Goal: Task Accomplishment & Management: Complete application form

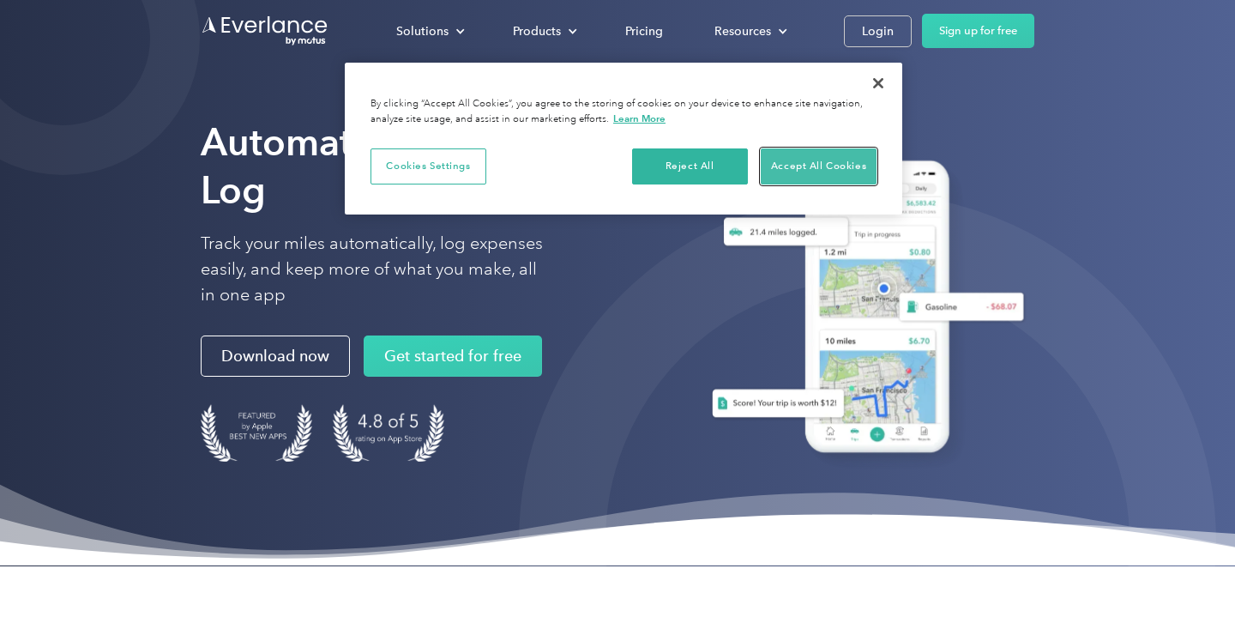
click at [805, 157] on button "Accept All Cookies" at bounding box center [819, 166] width 116 height 36
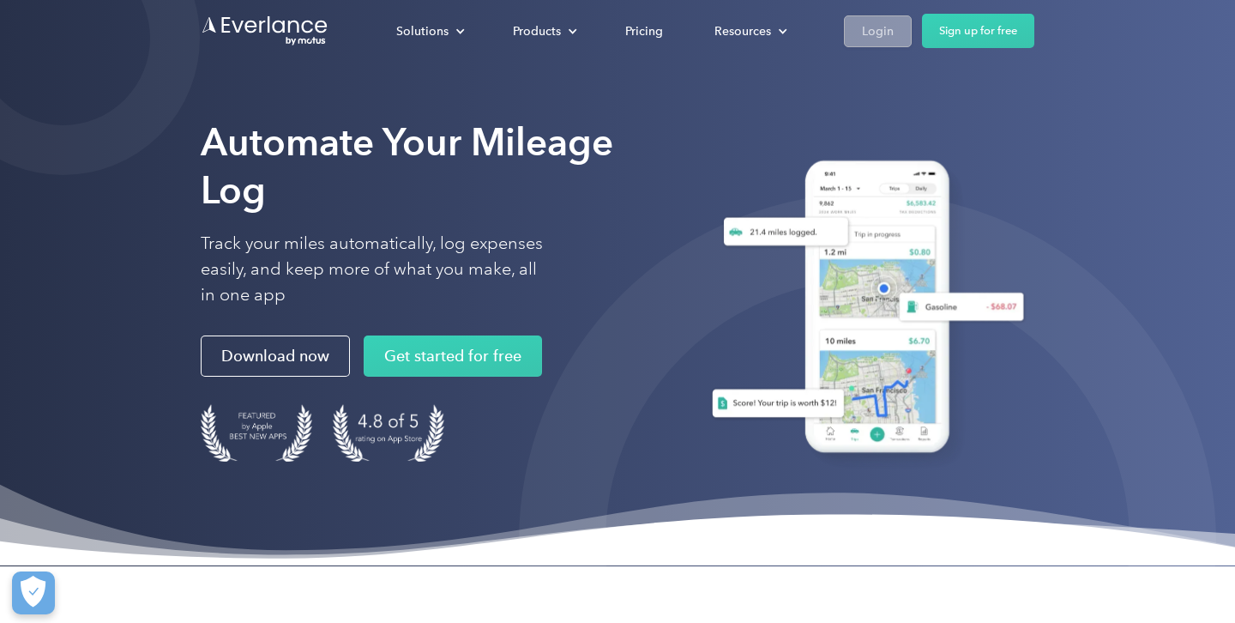
click at [875, 28] on div "Login" at bounding box center [878, 31] width 32 height 21
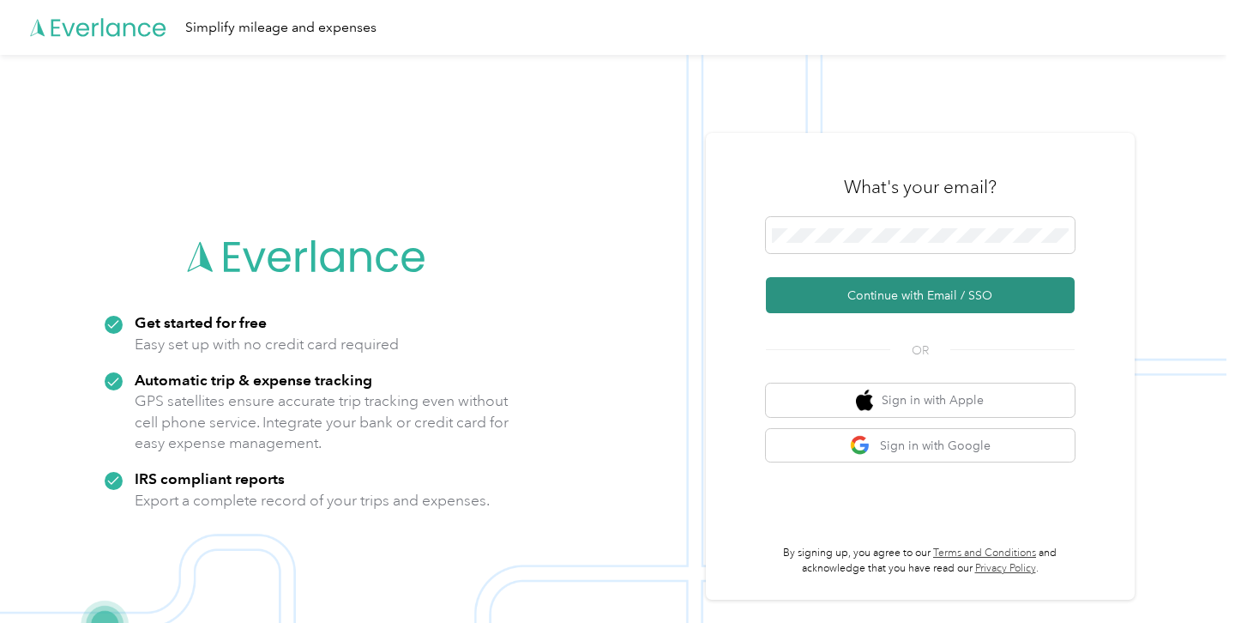
click at [908, 292] on button "Continue with Email / SSO" at bounding box center [920, 295] width 309 height 36
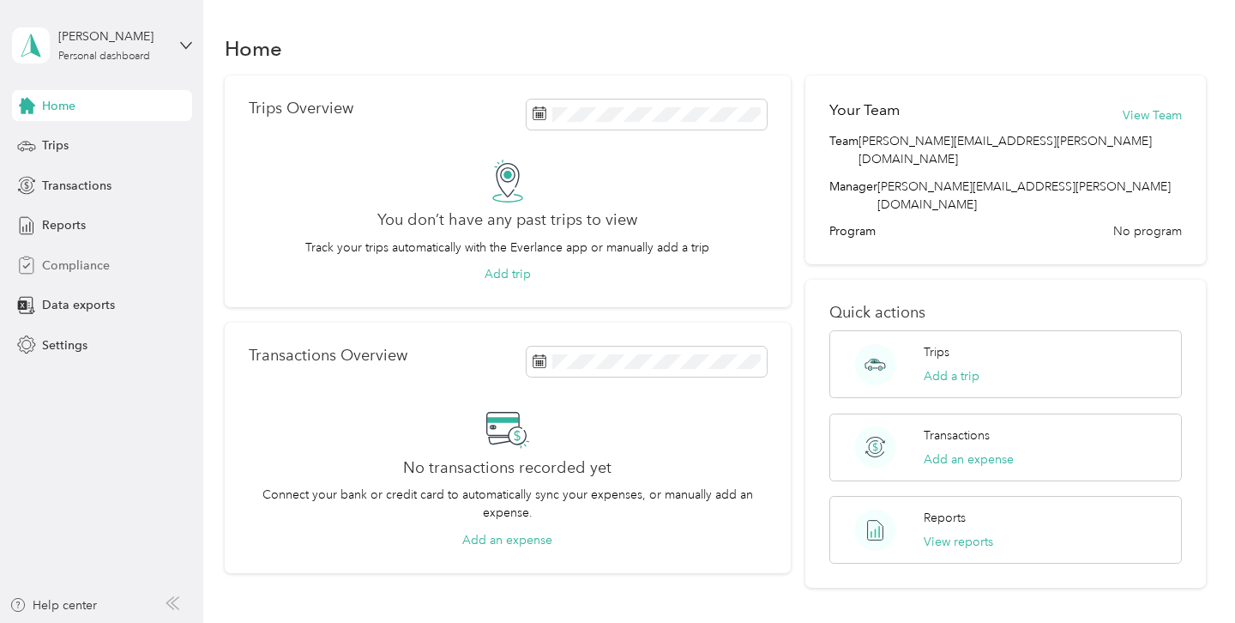
click at [97, 264] on span "Compliance" at bounding box center [76, 265] width 68 height 18
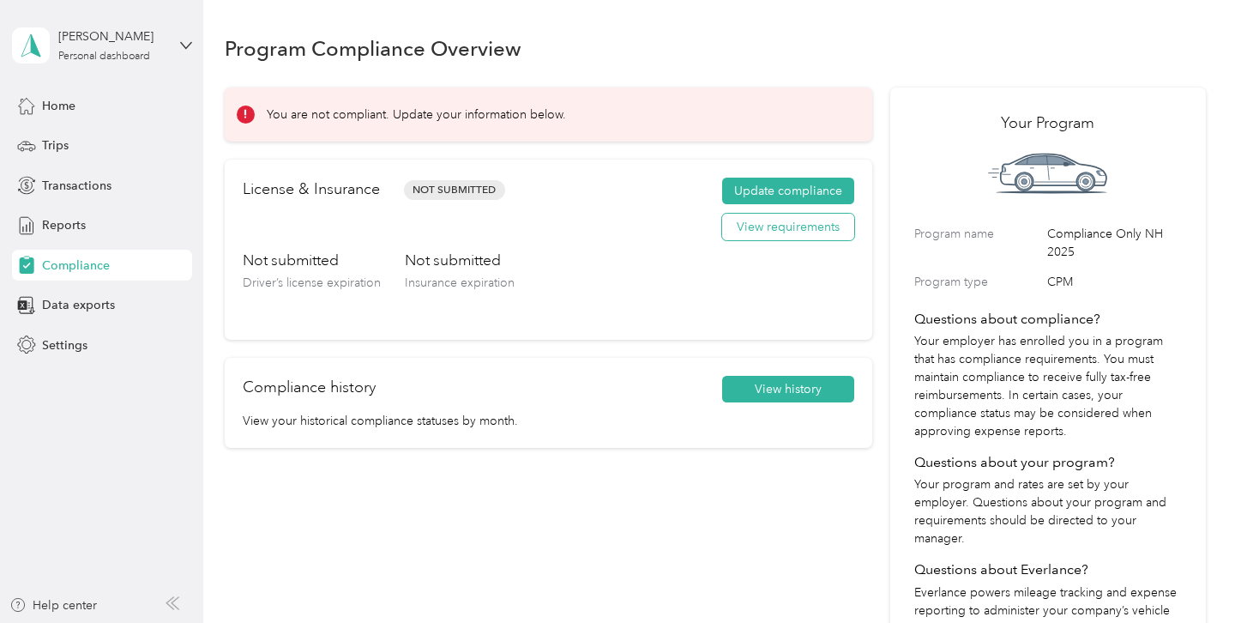
click at [756, 224] on button "View requirements" at bounding box center [788, 227] width 132 height 27
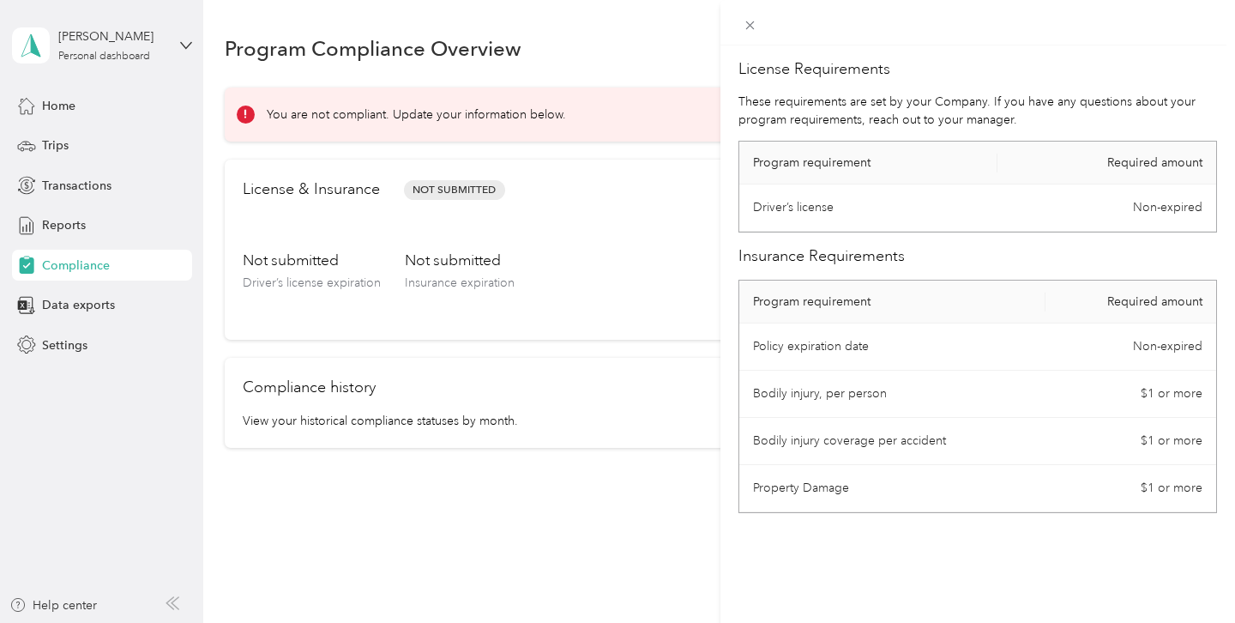
click at [331, 189] on div "License Requirements These requirements are set by your Company. If you have an…" at bounding box center [617, 311] width 1235 height 623
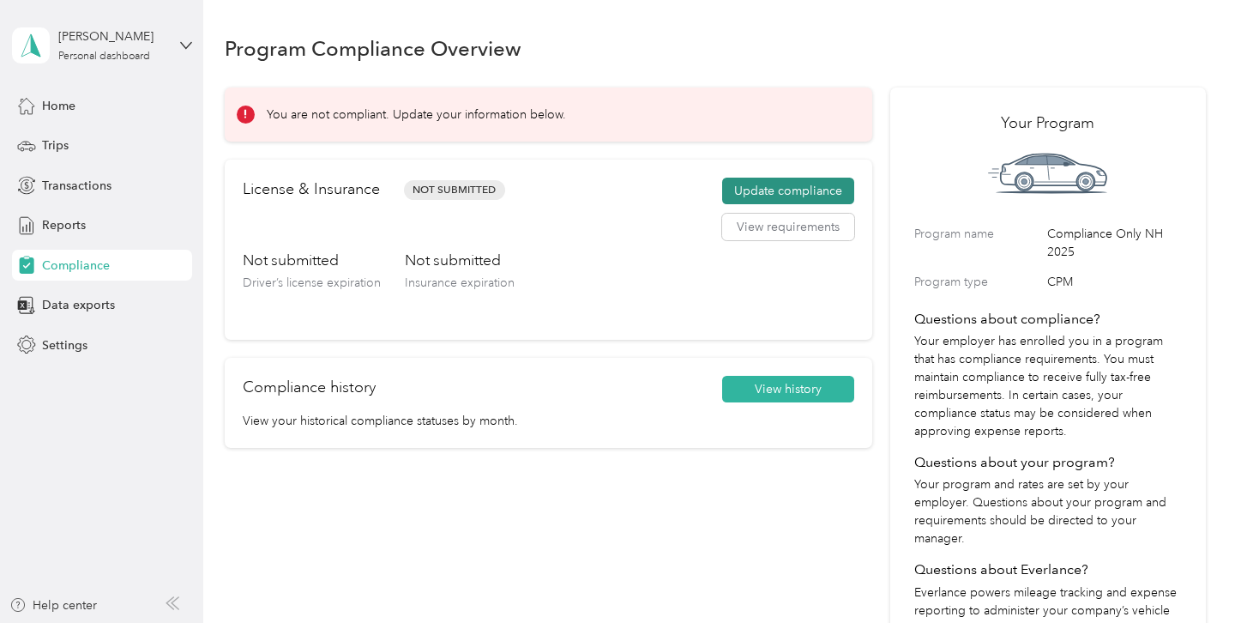
click at [790, 183] on button "Update compliance" at bounding box center [788, 191] width 132 height 27
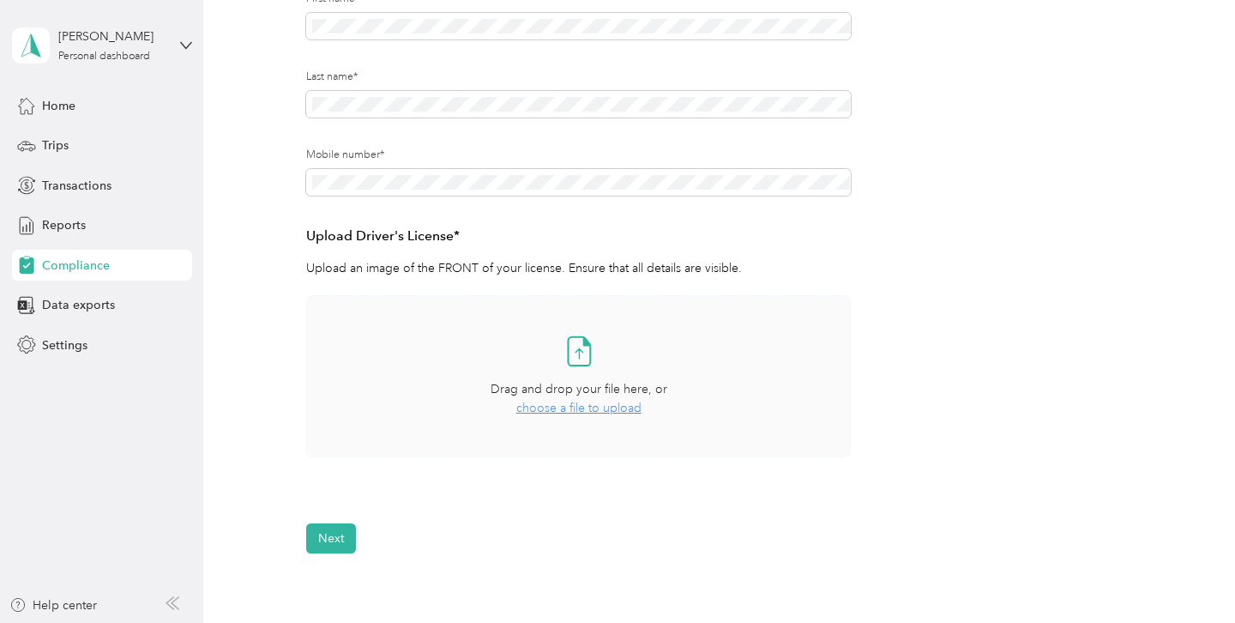
scroll to position [277, 0]
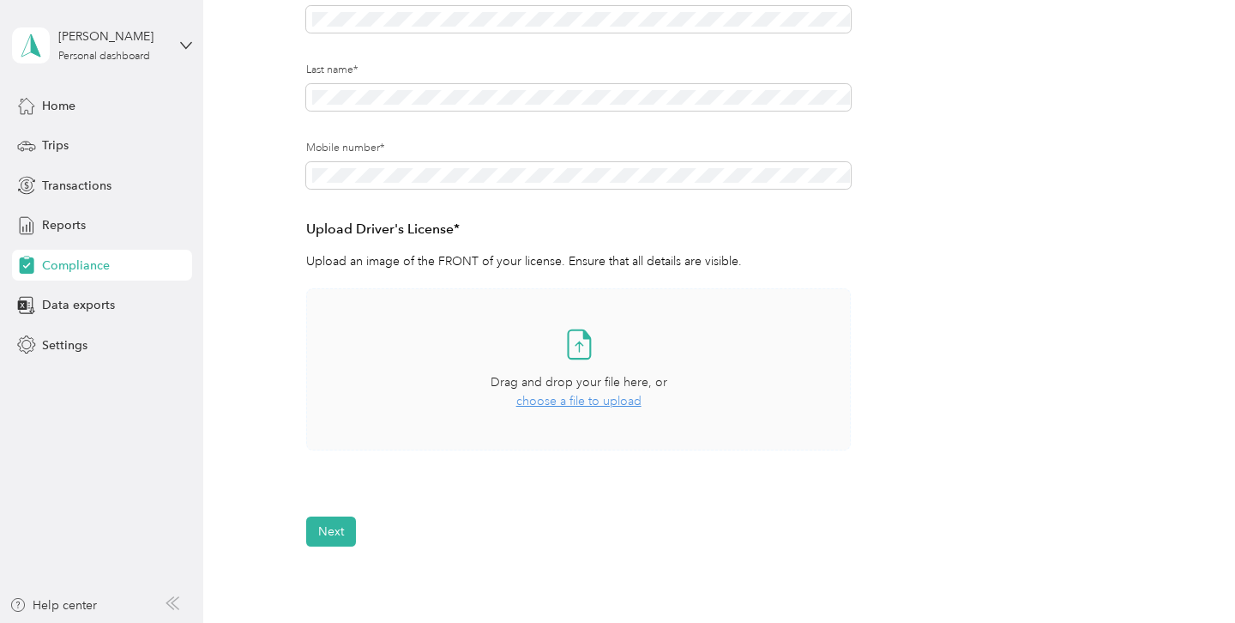
click at [559, 404] on span "choose a file to upload" at bounding box center [578, 401] width 125 height 15
click at [814, 501] on button "View" at bounding box center [805, 500] width 27 height 12
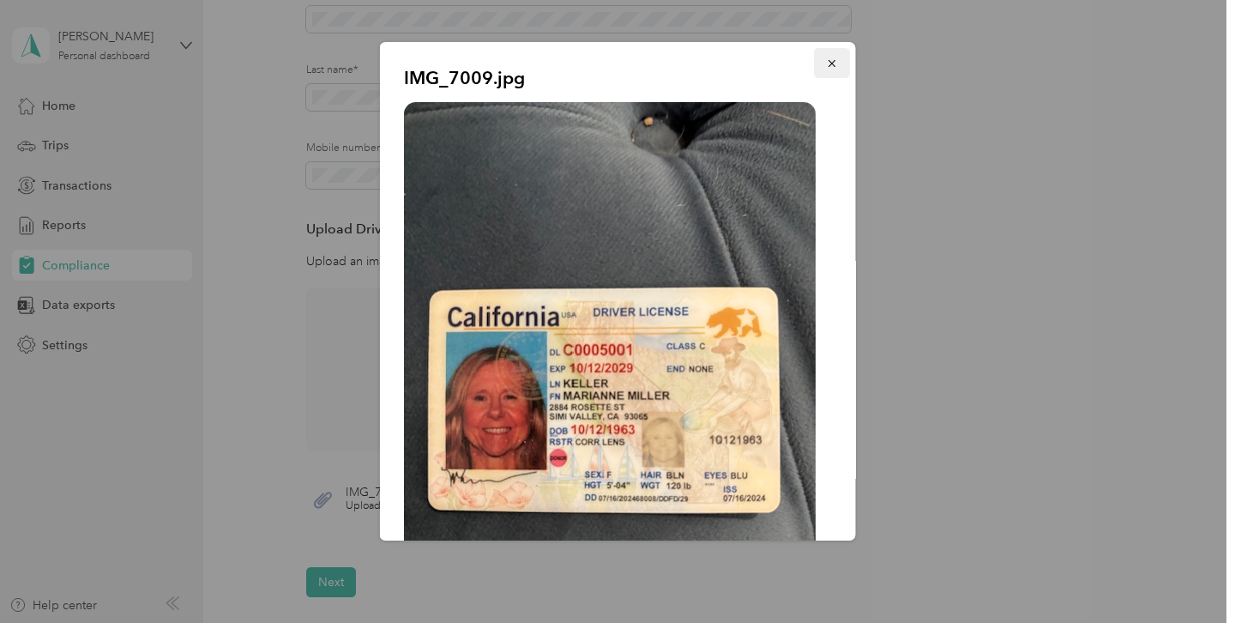
click at [828, 63] on icon "button" at bounding box center [832, 63] width 12 height 12
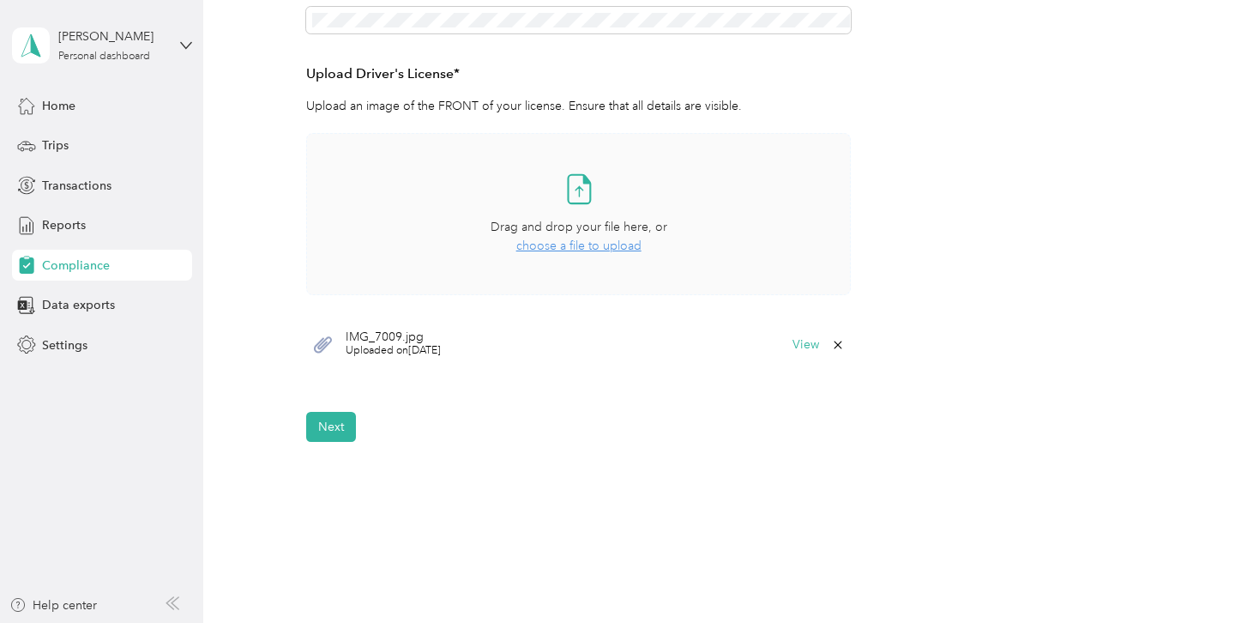
scroll to position [433, 0]
click at [328, 424] on button "Next" at bounding box center [331, 426] width 50 height 30
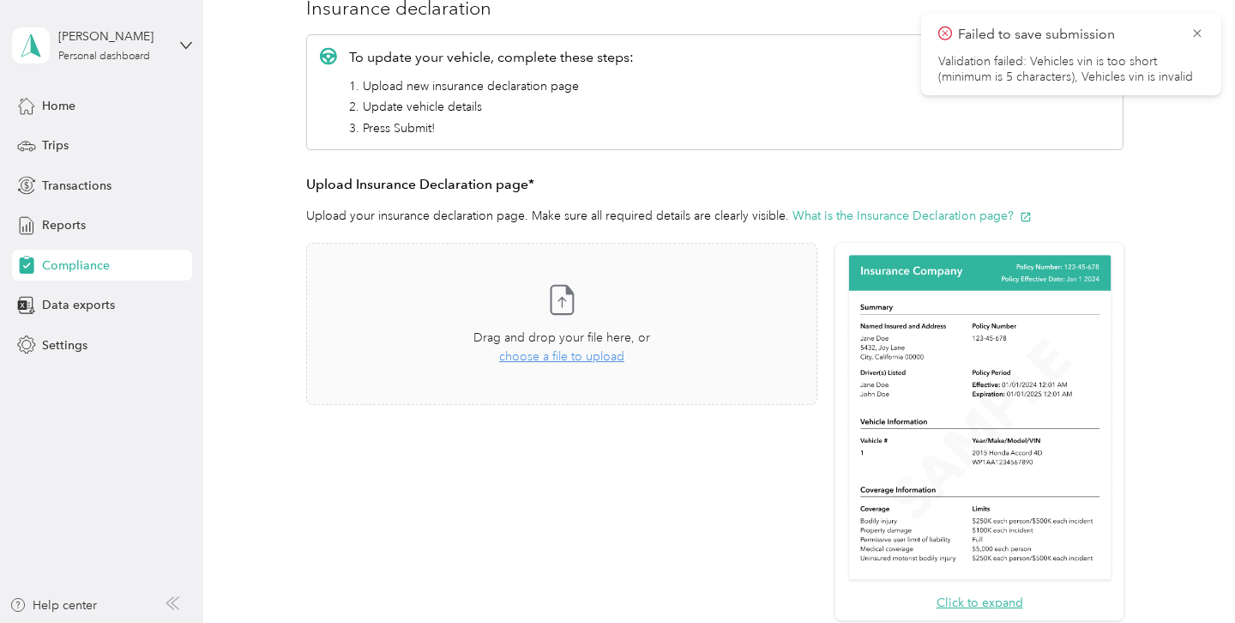
scroll to position [199, 0]
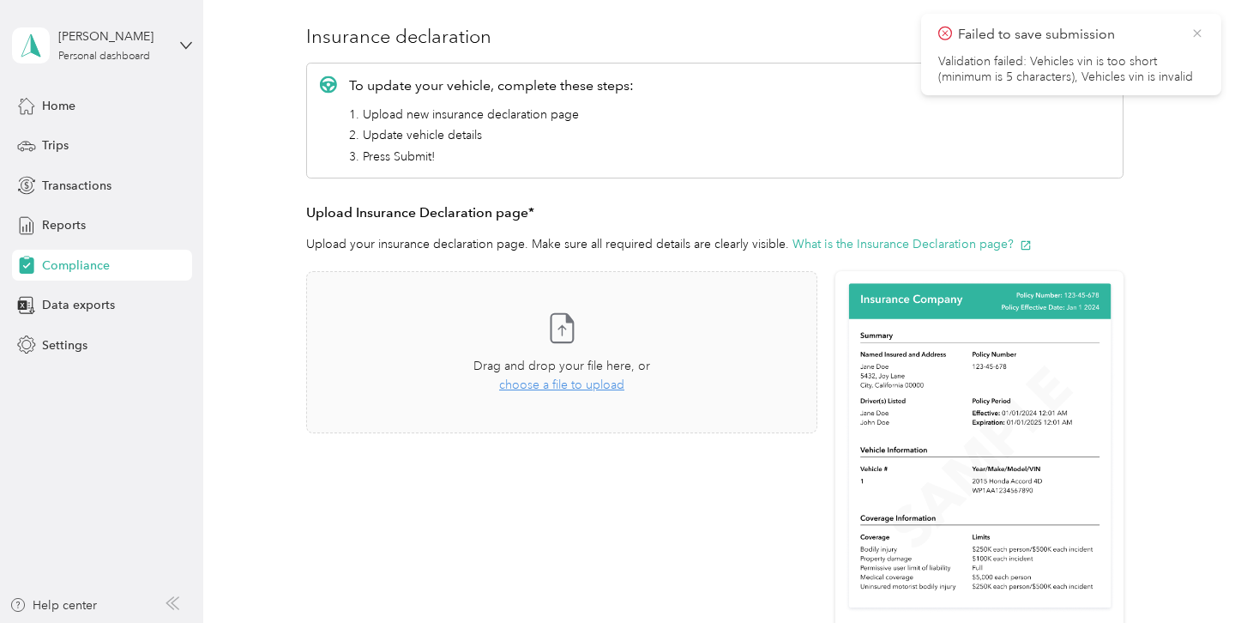
click at [1198, 35] on icon at bounding box center [1197, 33] width 14 height 15
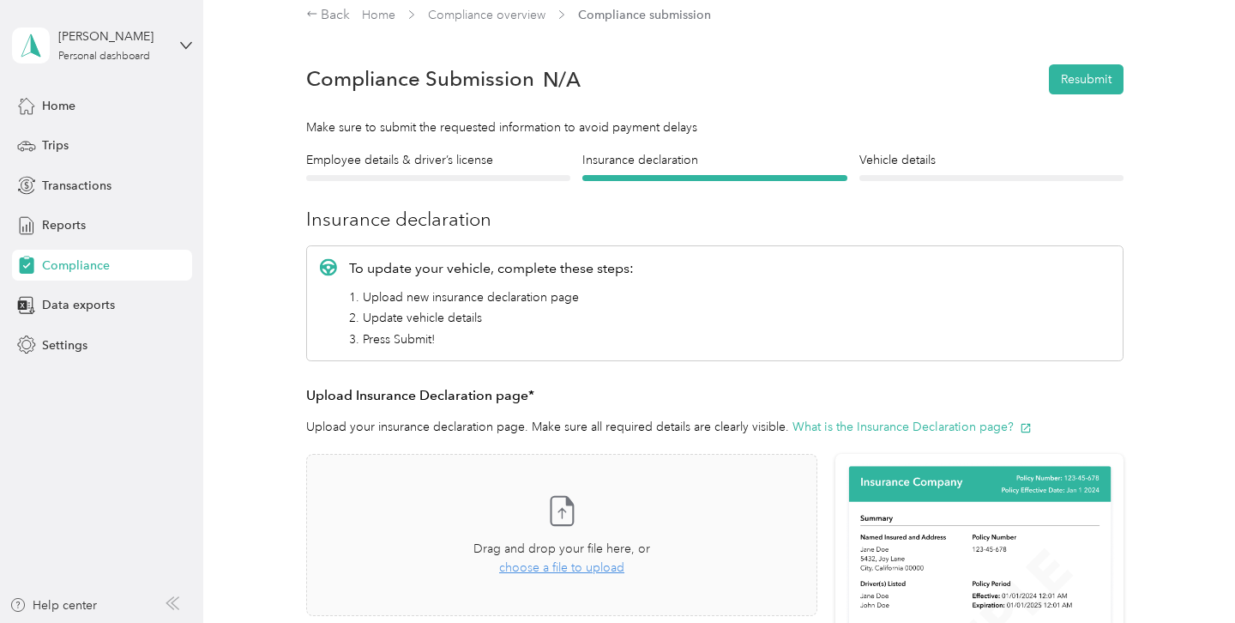
scroll to position [0, 0]
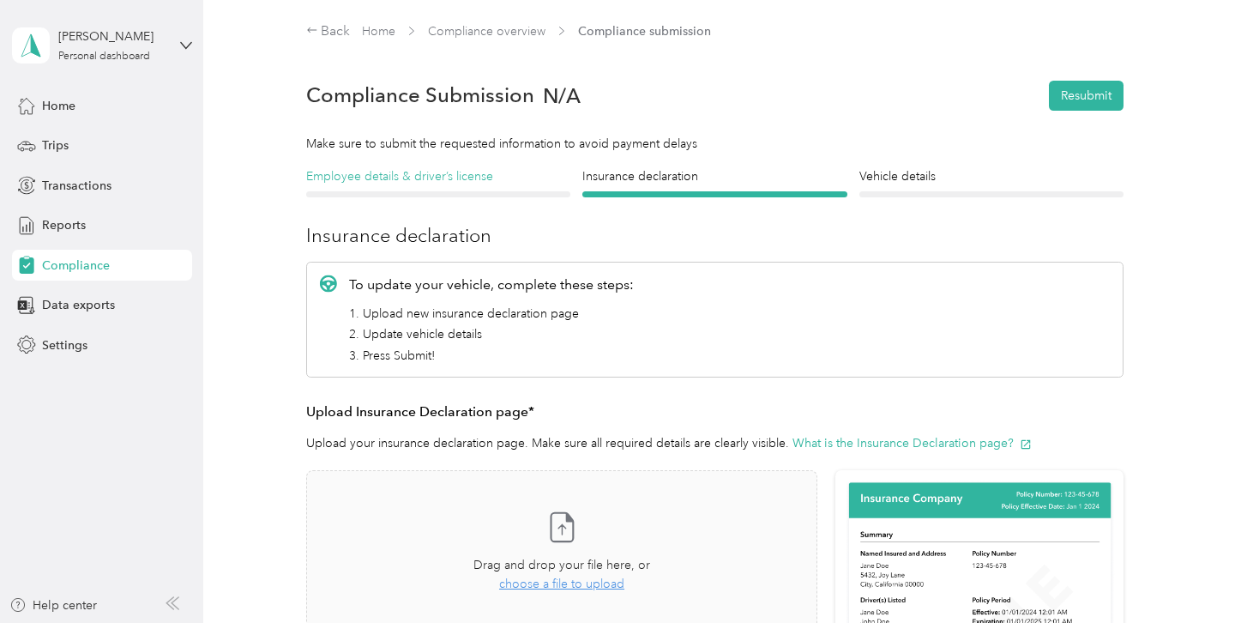
click at [419, 176] on h4 "Employee details & driver’s license" at bounding box center [438, 176] width 264 height 18
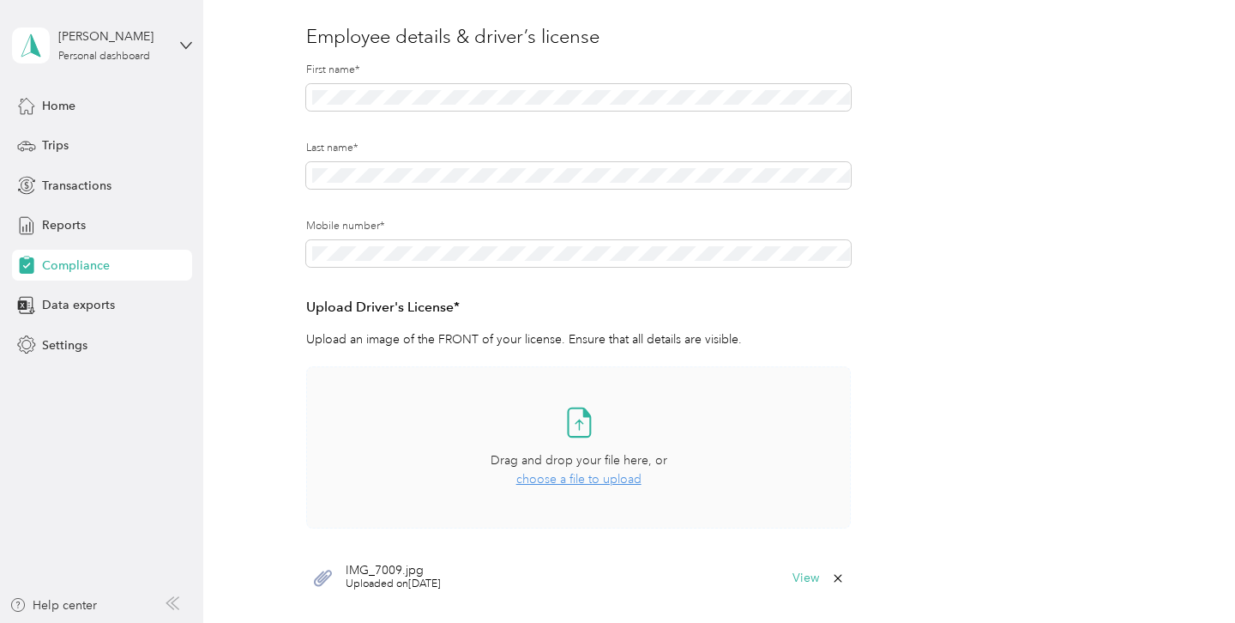
scroll to position [202, 0]
click at [818, 575] on button "View" at bounding box center [805, 575] width 27 height 12
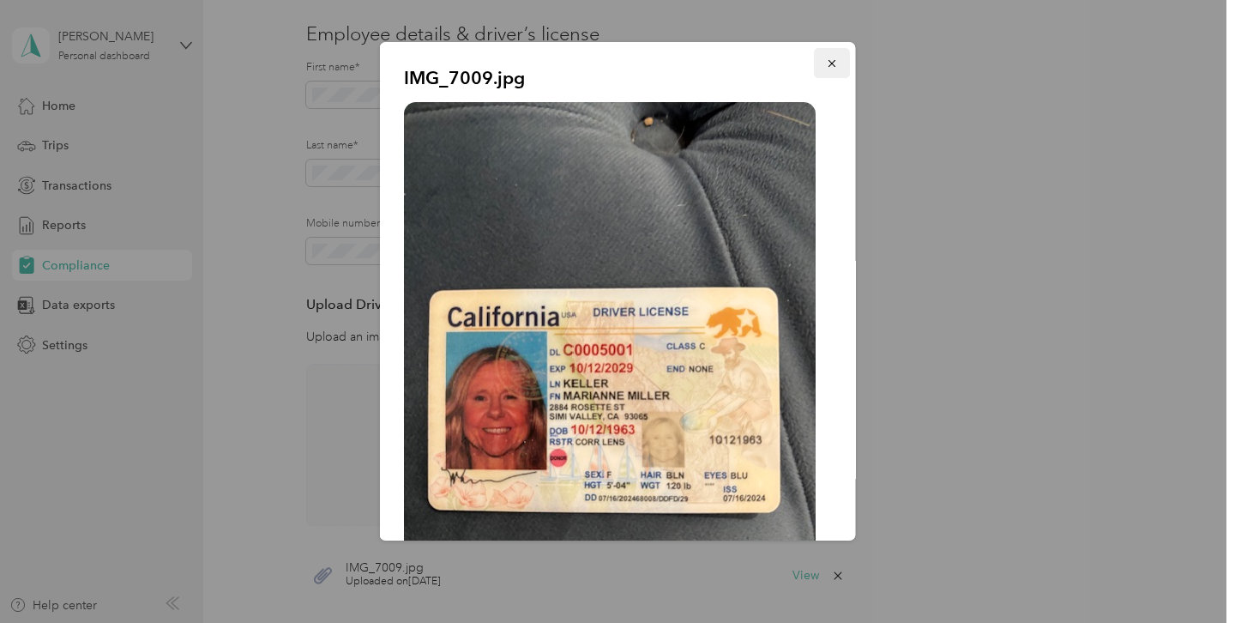
click at [830, 63] on icon "button" at bounding box center [832, 63] width 12 height 12
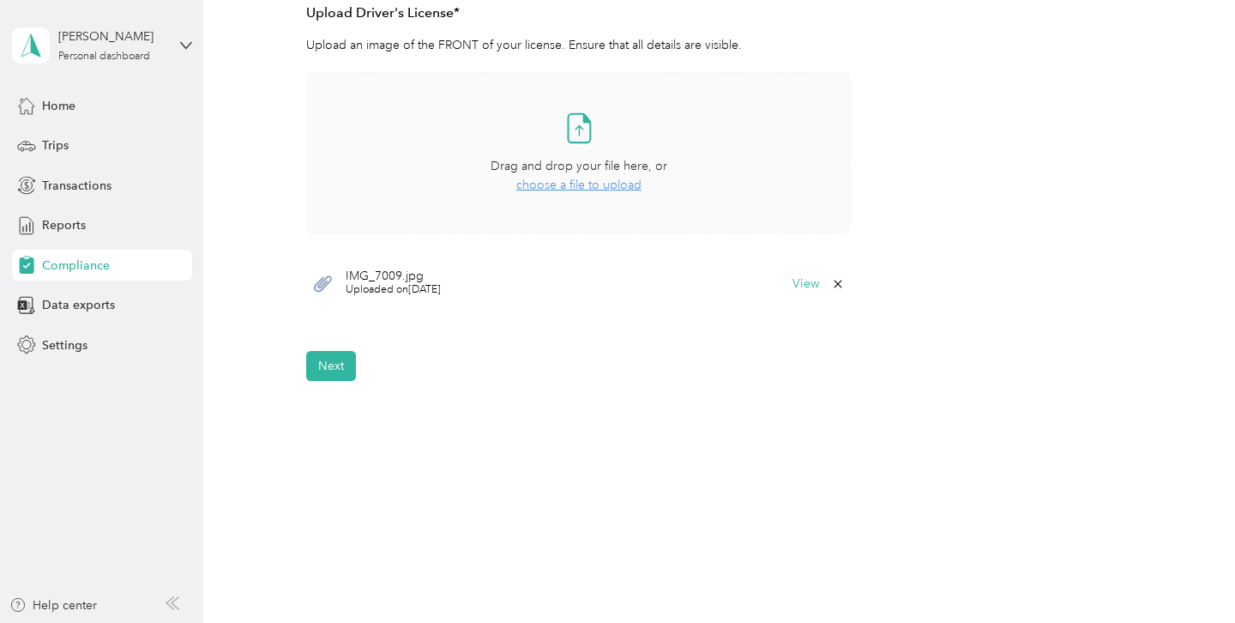
scroll to position [501, 0]
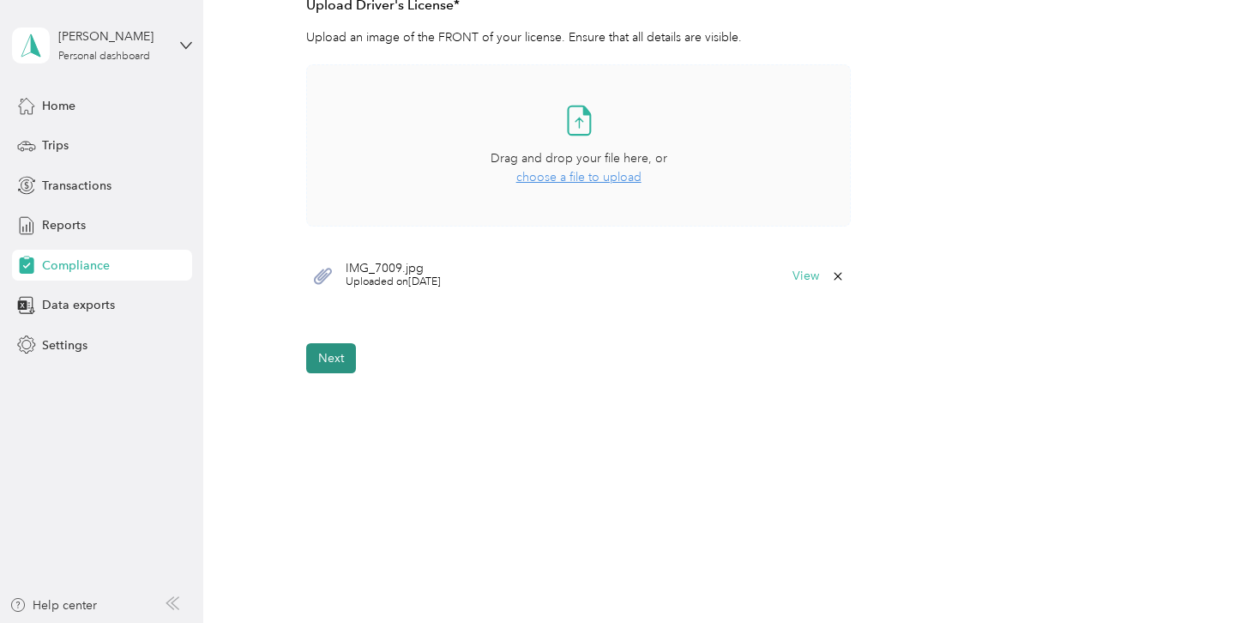
click at [331, 362] on button "Next" at bounding box center [331, 358] width 50 height 30
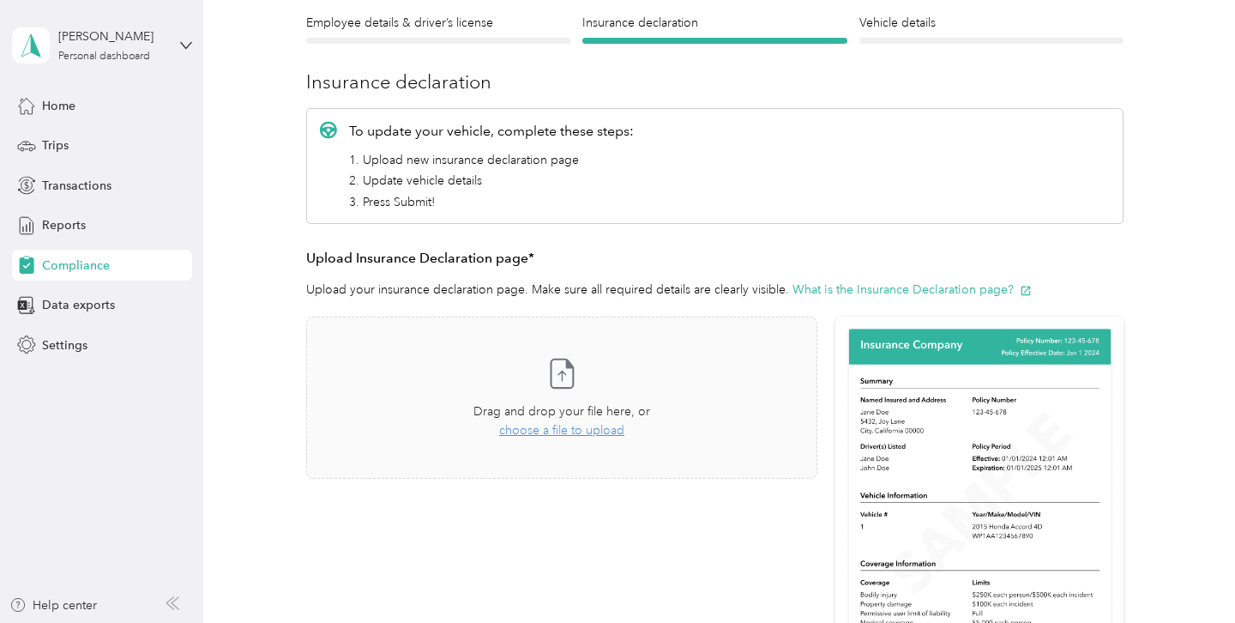
scroll to position [21, 0]
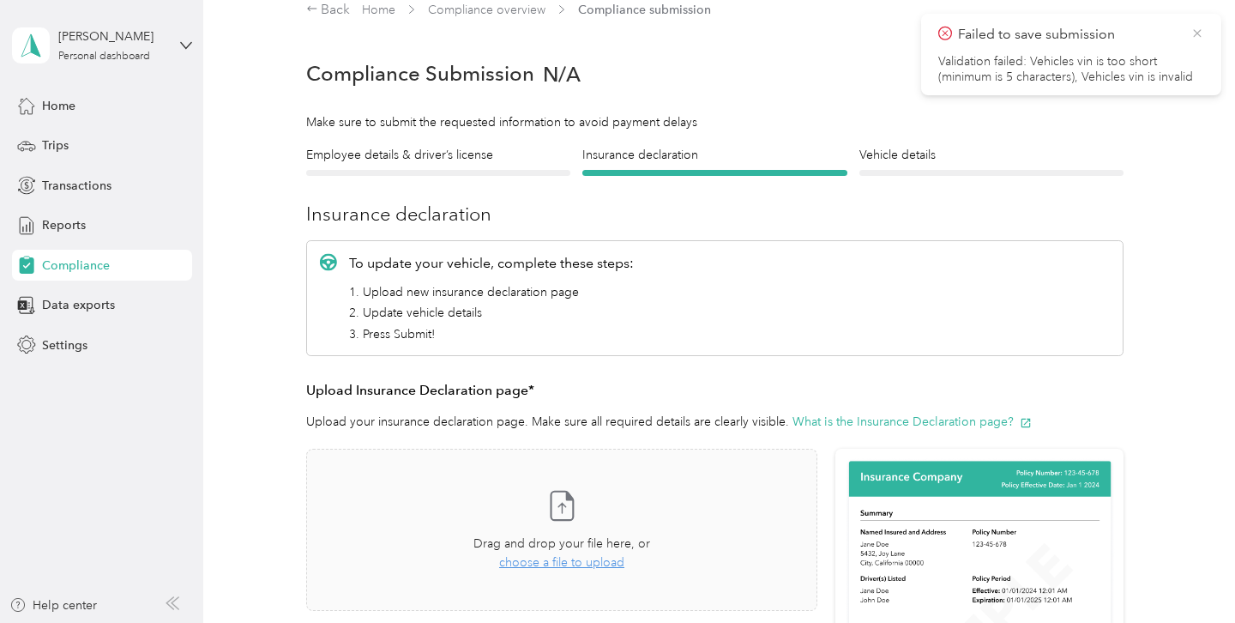
click at [1197, 32] on icon at bounding box center [1197, 33] width 8 height 8
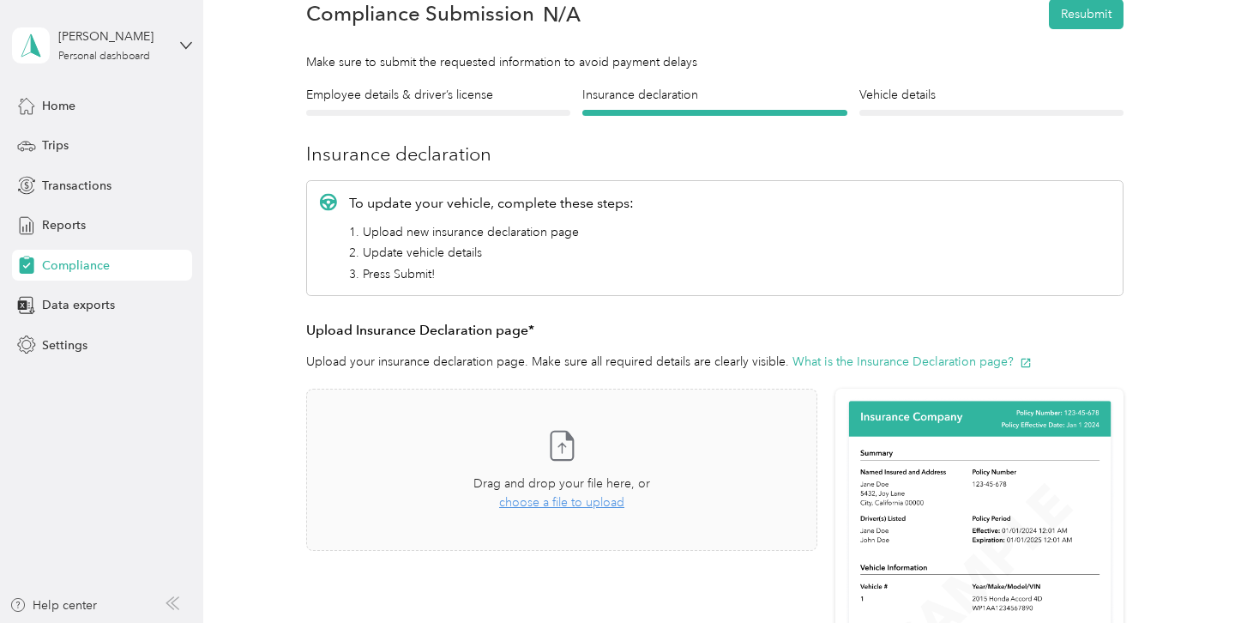
scroll to position [130, 0]
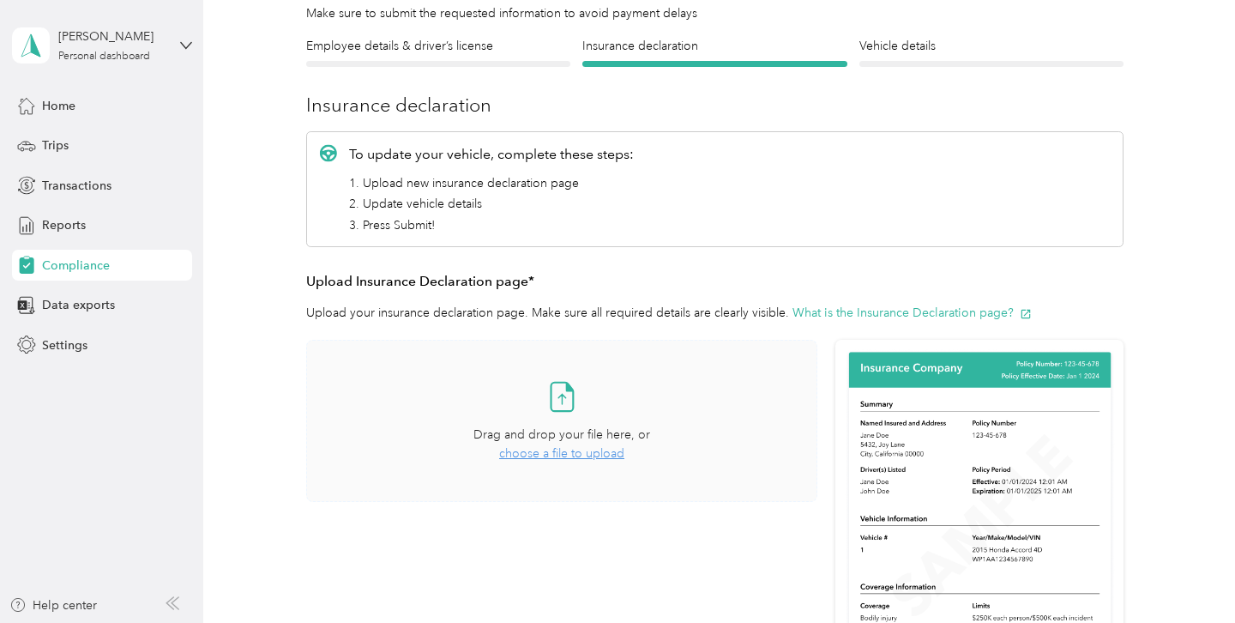
click at [528, 449] on span "choose a file to upload" at bounding box center [561, 453] width 125 height 15
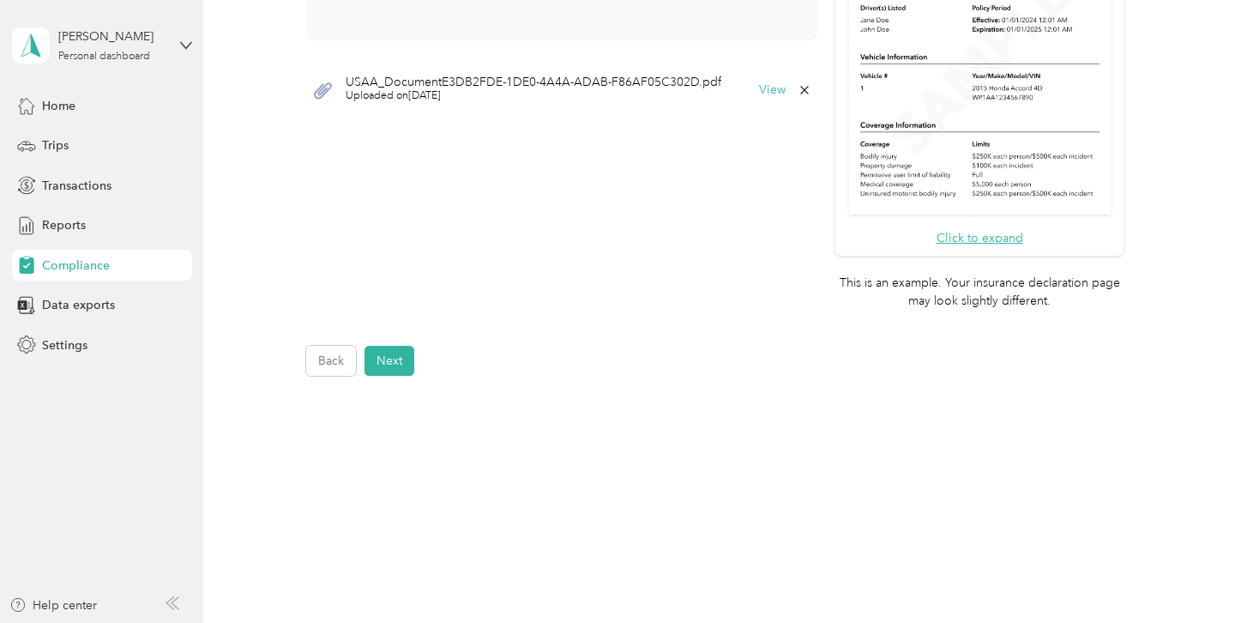
scroll to position [594, 0]
click at [392, 356] on button "Next" at bounding box center [389, 358] width 50 height 30
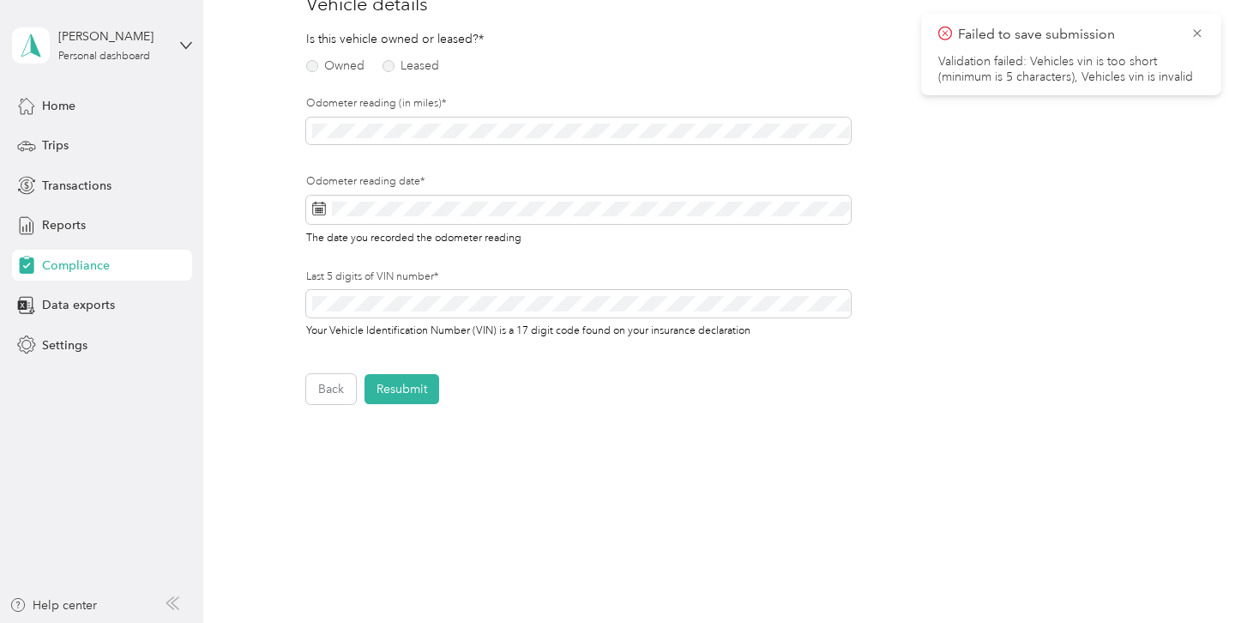
scroll to position [21, 0]
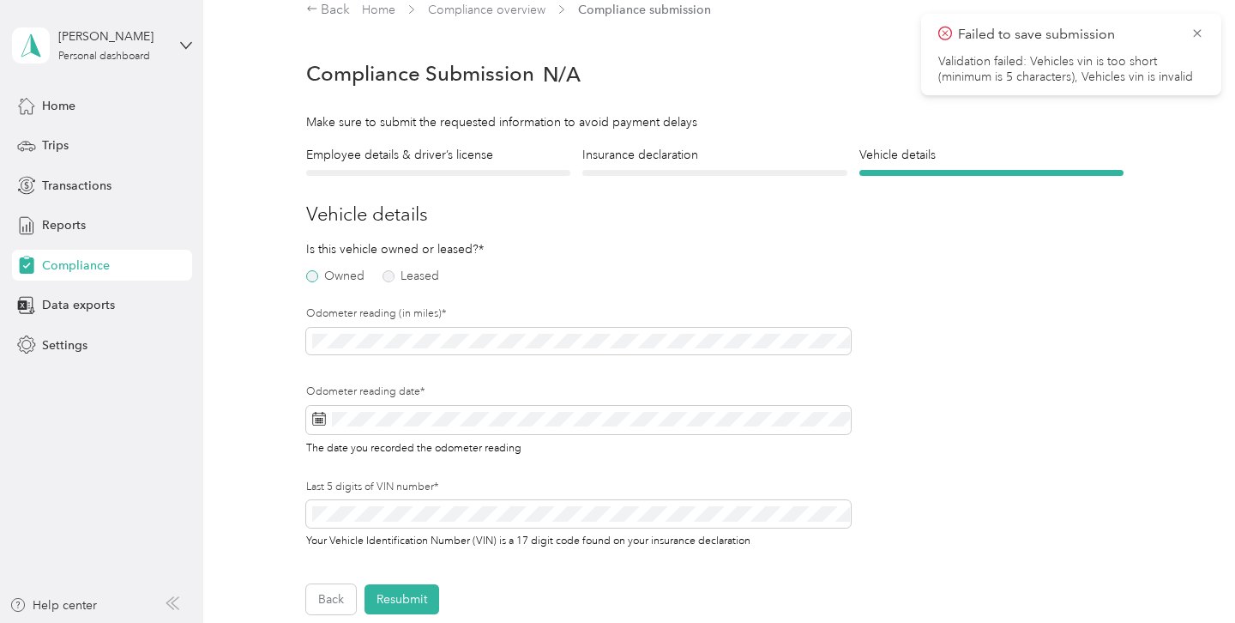
click at [316, 281] on label "Owned" at bounding box center [335, 276] width 58 height 12
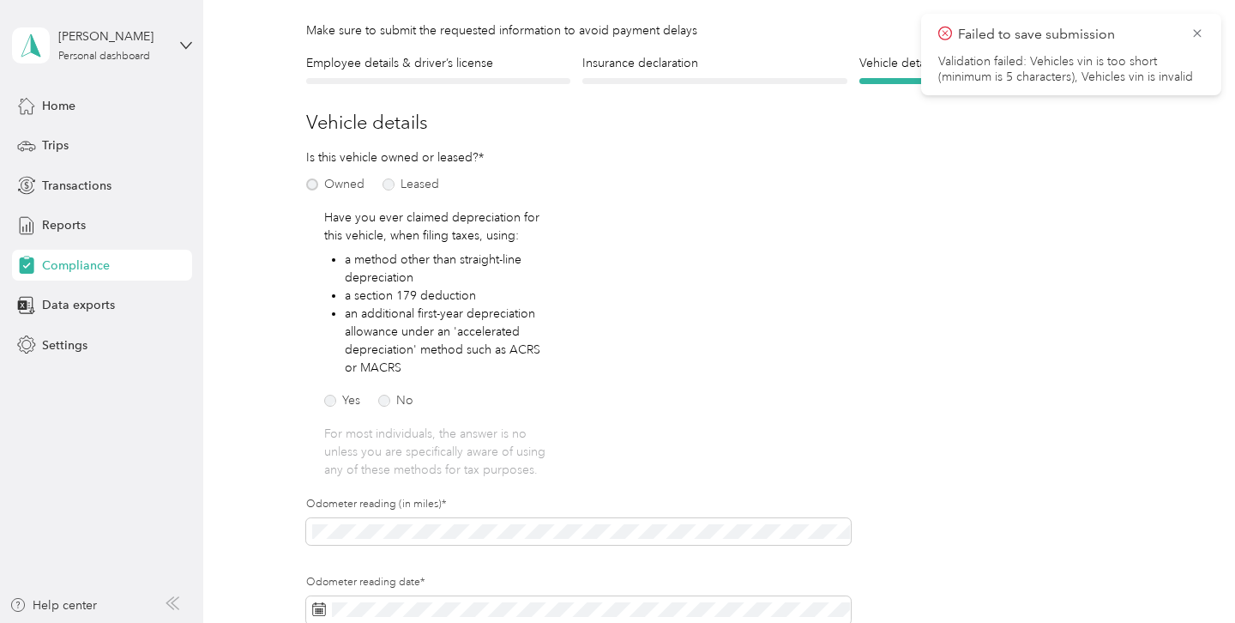
scroll to position [119, 0]
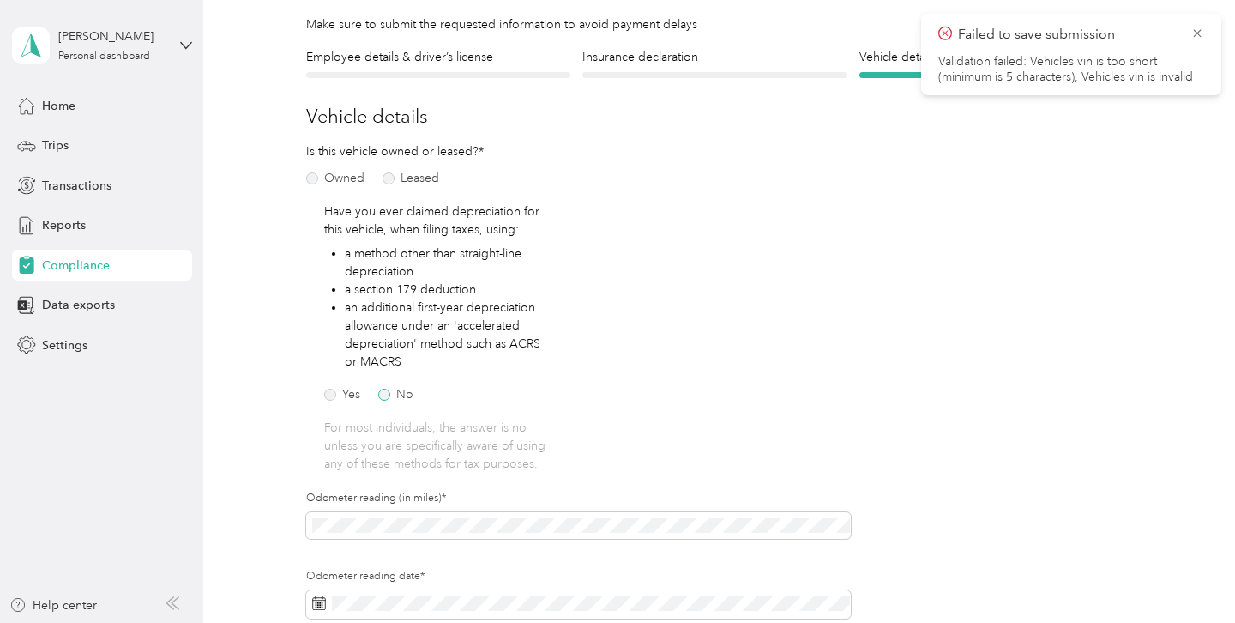
click at [388, 395] on label "No" at bounding box center [395, 394] width 35 height 12
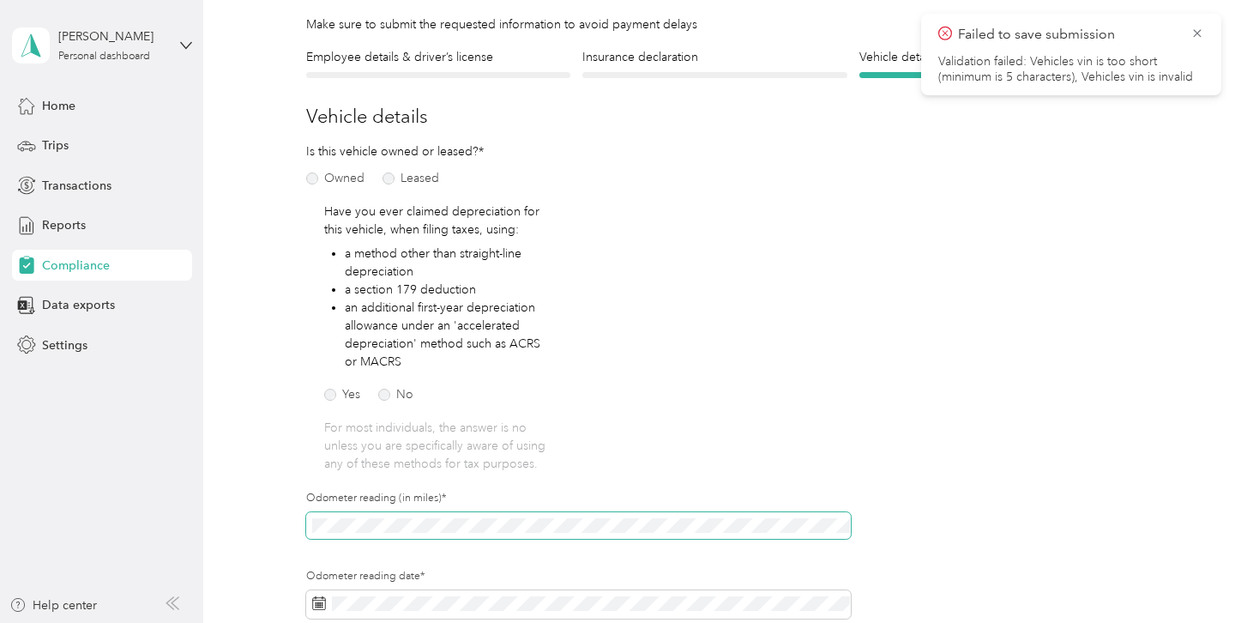
scroll to position [195, 0]
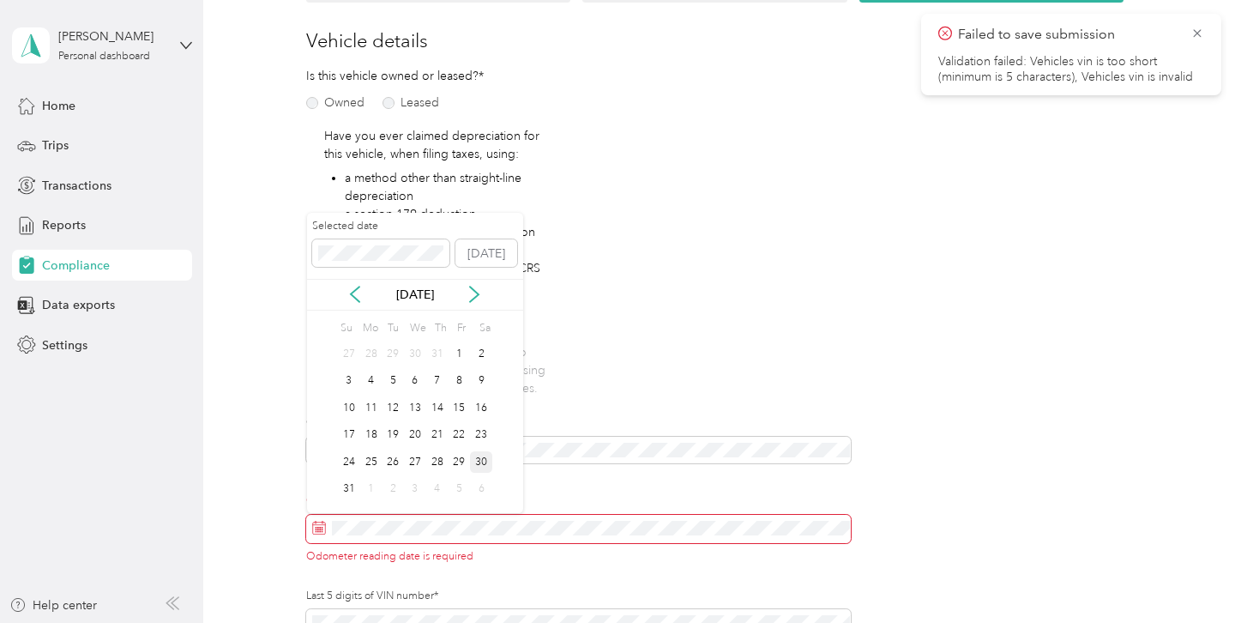
click at [477, 463] on div "30" at bounding box center [481, 461] width 22 height 21
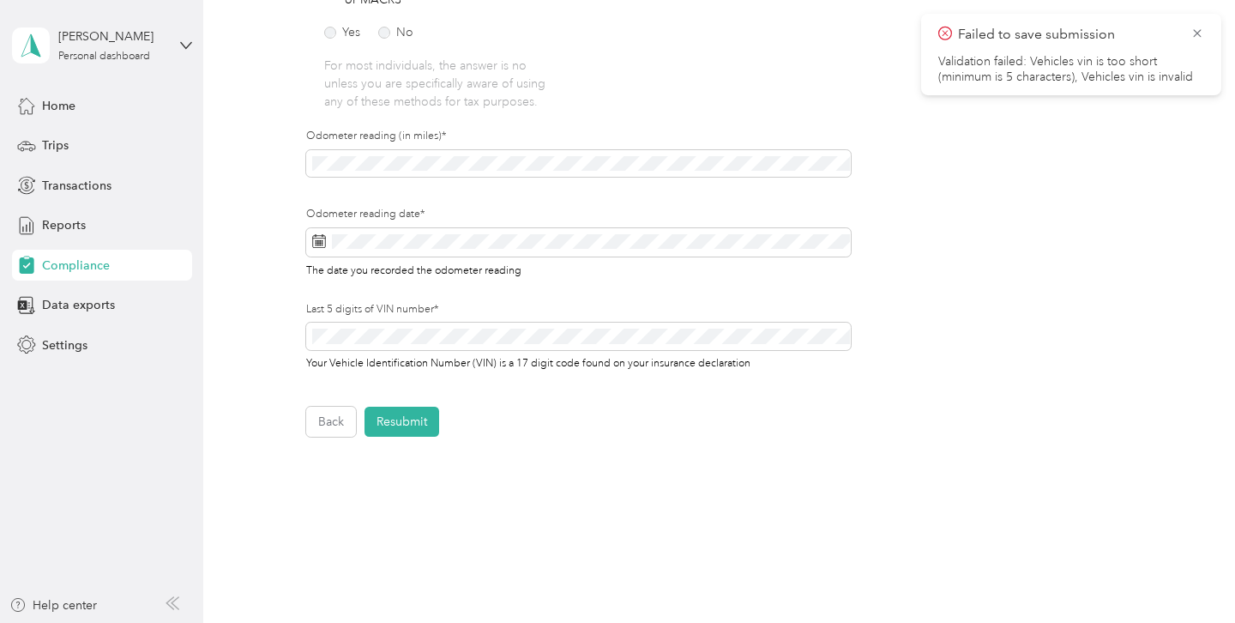
scroll to position [497, 0]
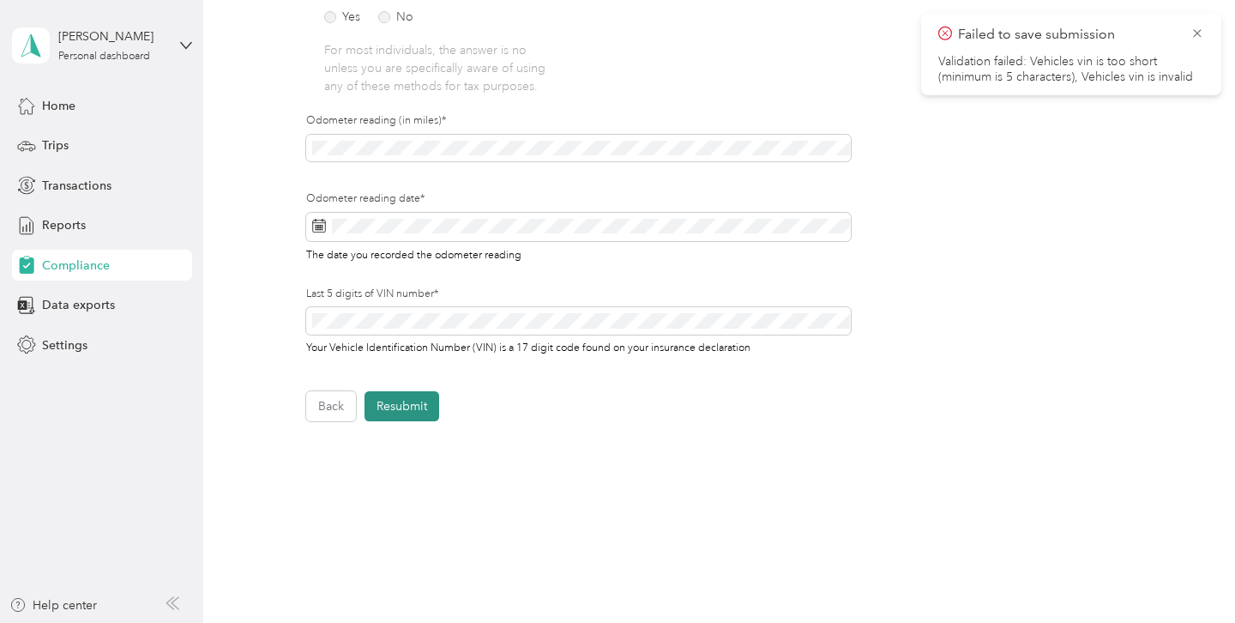
click at [400, 406] on button "Resubmit" at bounding box center [401, 406] width 75 height 30
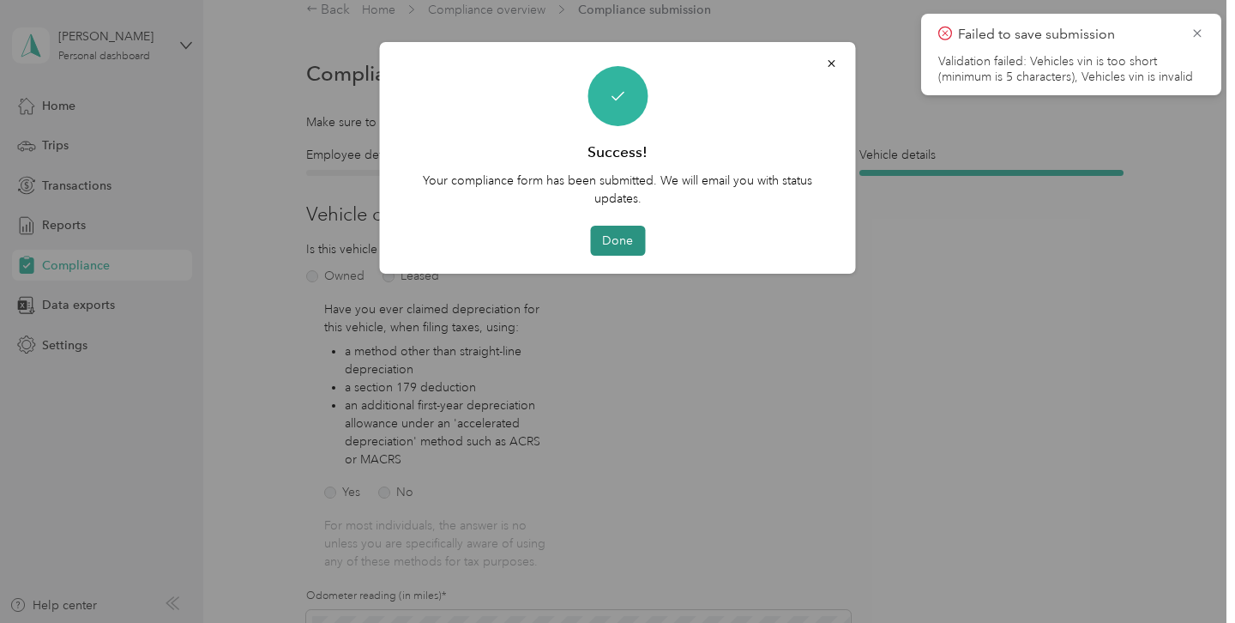
click at [627, 238] on button "Done" at bounding box center [617, 241] width 55 height 30
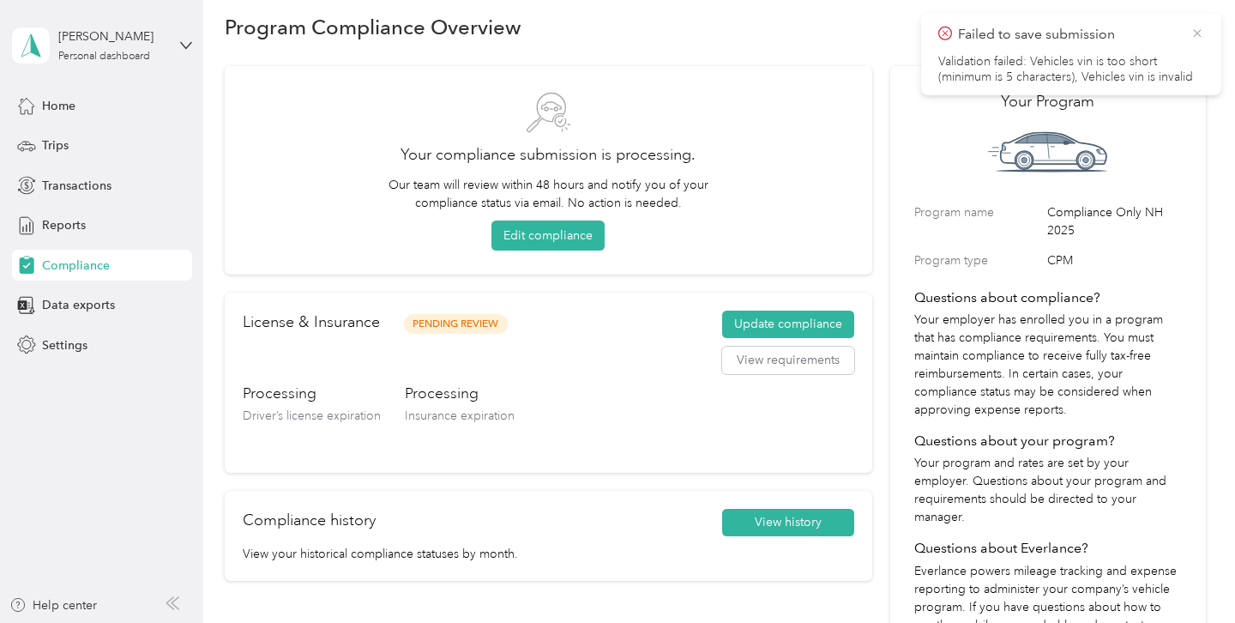
click at [1198, 33] on icon at bounding box center [1197, 33] width 8 height 8
